Goal: Book appointment/travel/reservation

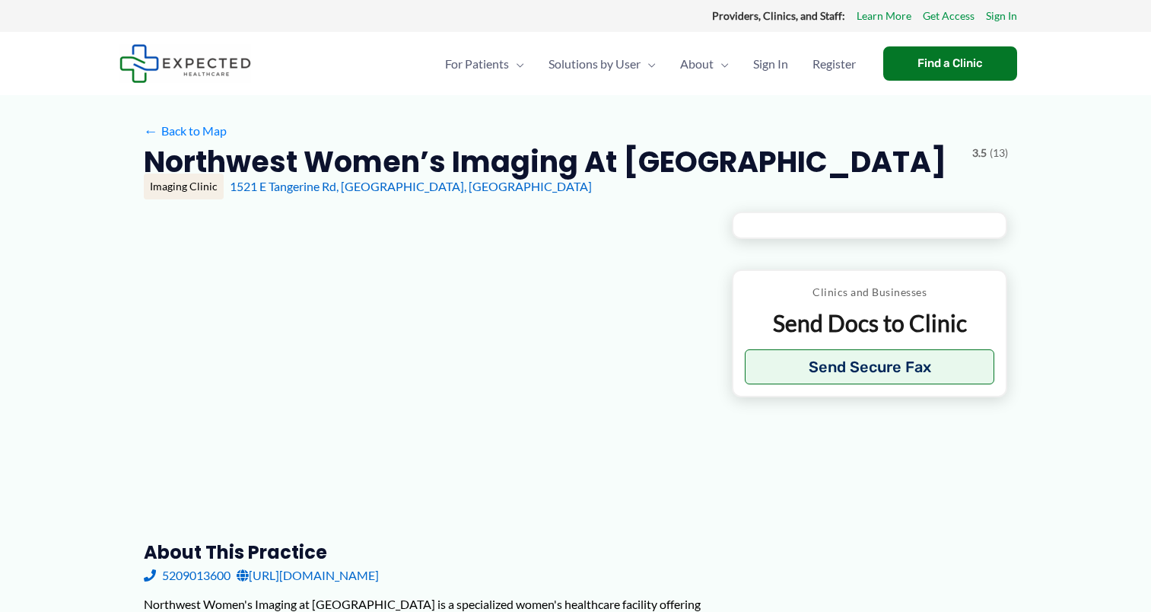
type input "**********"
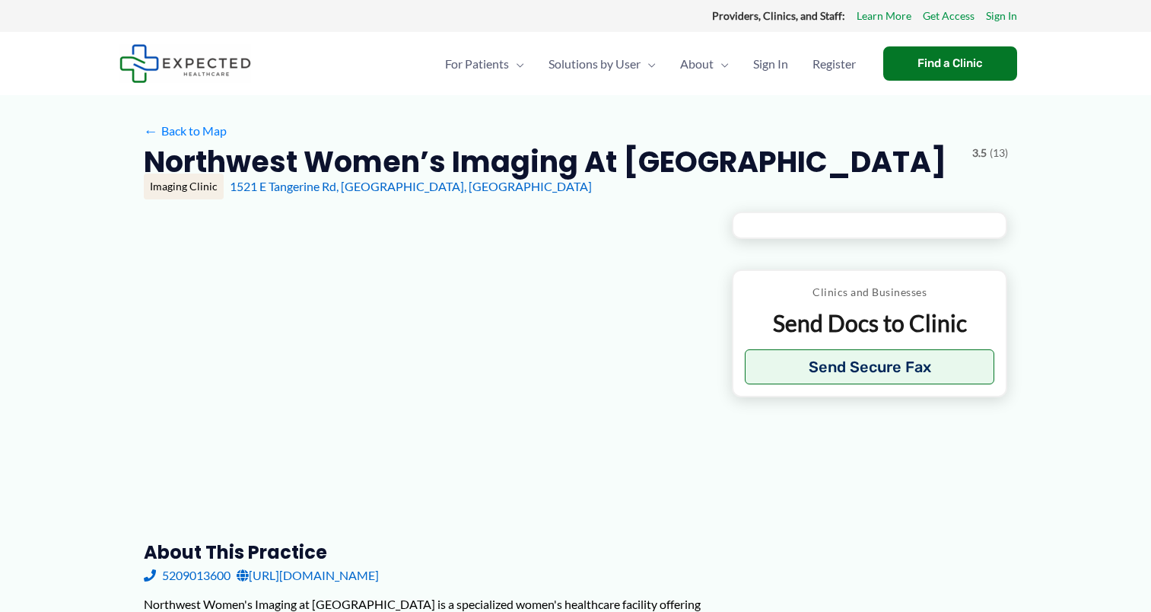
type input "**********"
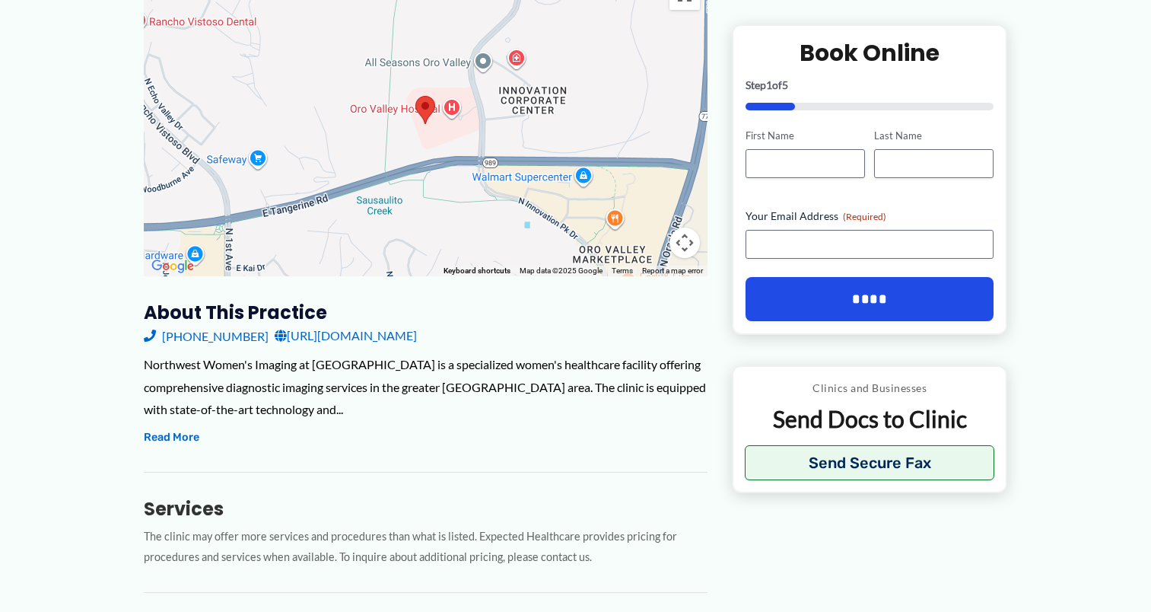
scroll to position [304, 0]
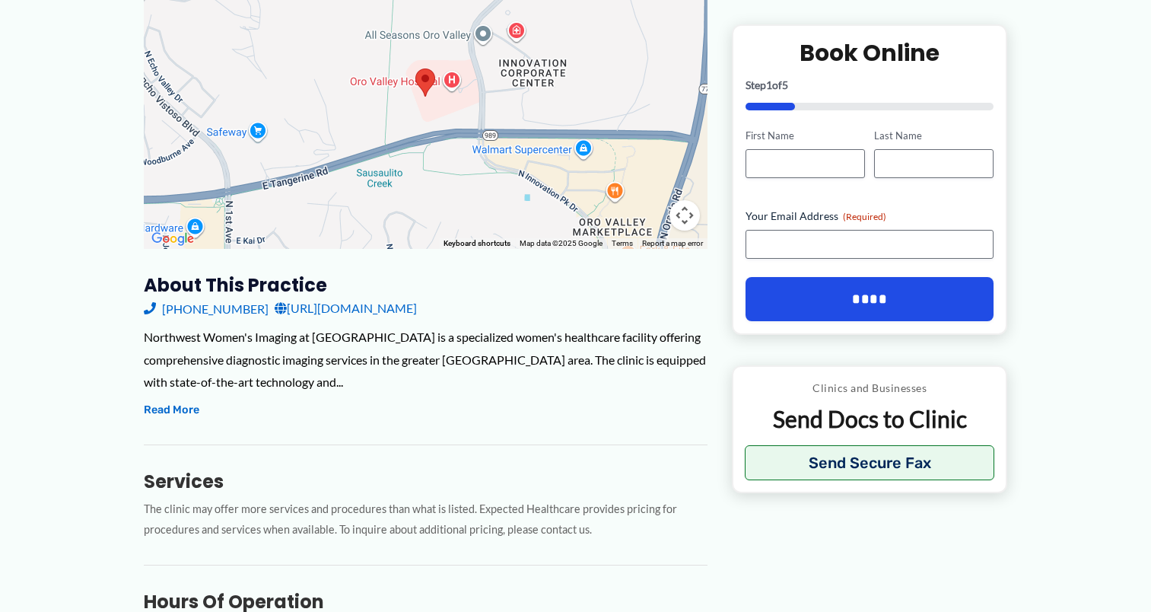
click at [374, 297] on link "[URL][DOMAIN_NAME]" at bounding box center [346, 308] width 142 height 23
